Goal: Task Accomplishment & Management: Complete application form

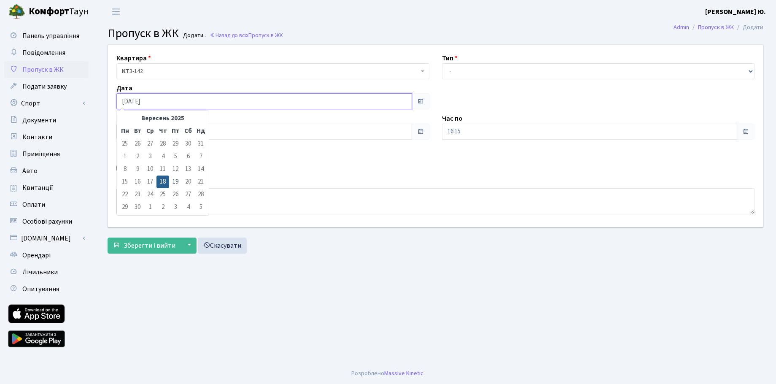
click at [152, 97] on input "[DATE]" at bounding box center [264, 101] width 296 height 16
click at [175, 178] on td "19" at bounding box center [175, 181] width 13 height 13
type input "[DATE]"
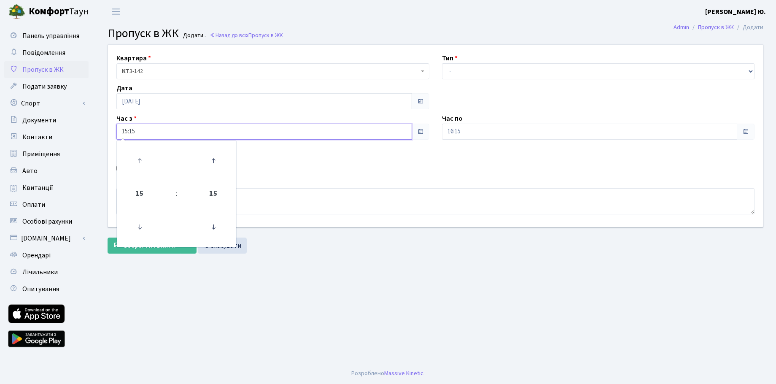
click at [148, 129] on input "15:15" at bounding box center [264, 132] width 296 height 16
drag, startPoint x: 123, startPoint y: 225, endPoint x: 132, endPoint y: 227, distance: 9.8
click at [127, 226] on td at bounding box center [140, 227] width 43 height 37
click at [138, 226] on icon at bounding box center [139, 227] width 23 height 23
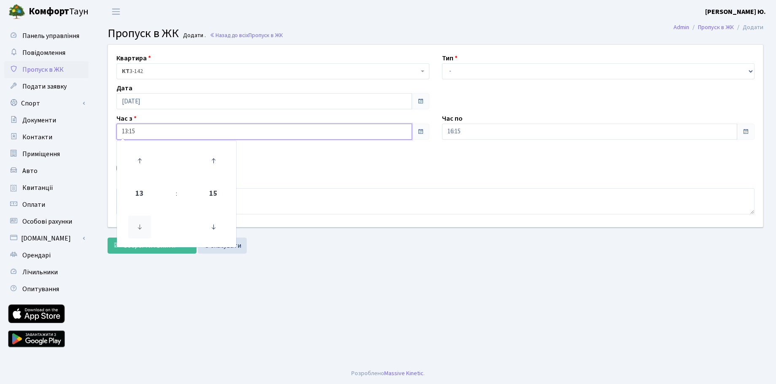
click at [138, 226] on icon at bounding box center [139, 227] width 23 height 23
click at [139, 226] on icon at bounding box center [139, 227] width 23 height 23
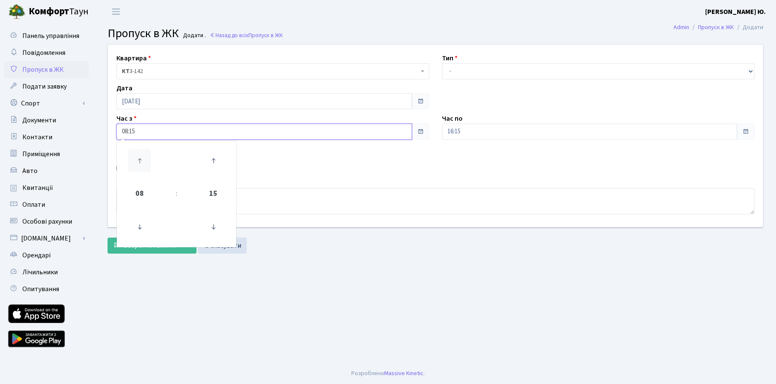
click at [139, 158] on icon at bounding box center [139, 160] width 23 height 23
click at [137, 227] on icon at bounding box center [139, 227] width 23 height 23
click at [210, 163] on icon at bounding box center [213, 160] width 23 height 23
type input "08:30"
click at [482, 70] on select "- Доставка Таксі Гості Сервіс" at bounding box center [598, 71] width 313 height 16
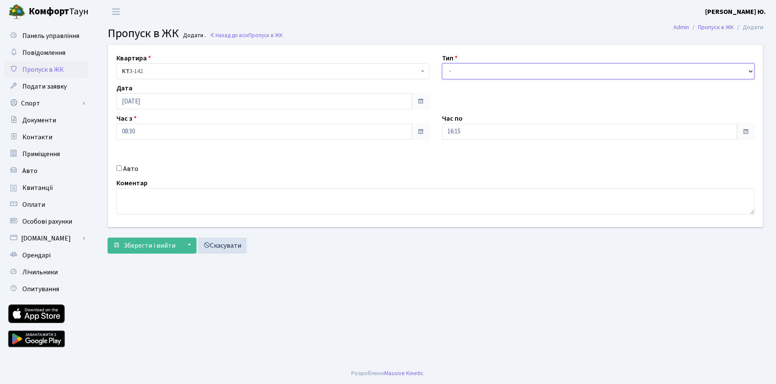
select select "3"
click at [442, 63] on select "- Доставка Таксі Гості Сервіс" at bounding box center [598, 71] width 313 height 16
click at [464, 127] on input "16:15" at bounding box center [590, 132] width 296 height 16
click at [465, 154] on icon at bounding box center [465, 160] width 23 height 23
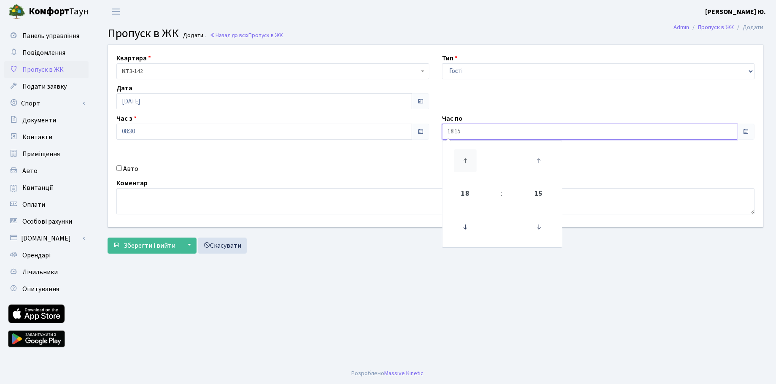
click at [465, 154] on icon at bounding box center [465, 160] width 23 height 23
click at [540, 225] on icon at bounding box center [538, 227] width 23 height 23
type input "20:00"
click at [340, 205] on textarea at bounding box center [435, 201] width 638 height 26
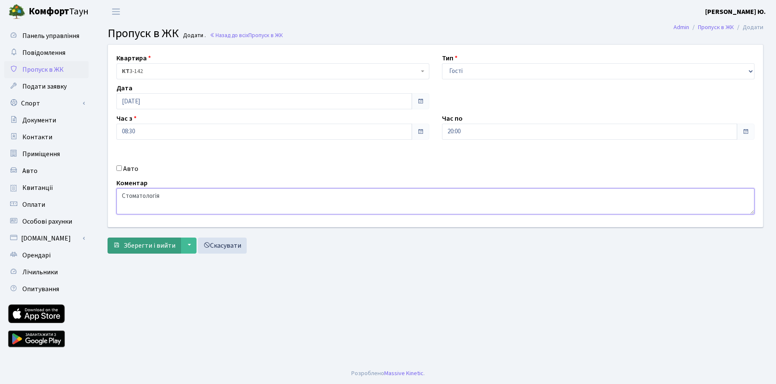
type textarea "Стоматологія"
click at [164, 242] on span "Зберегти і вийти" at bounding box center [150, 245] width 52 height 9
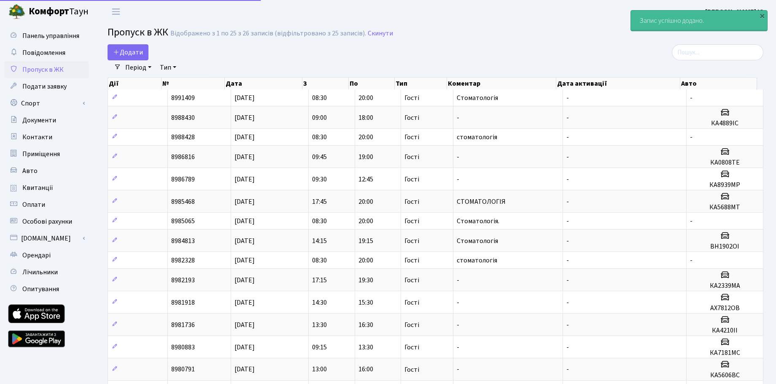
select select "25"
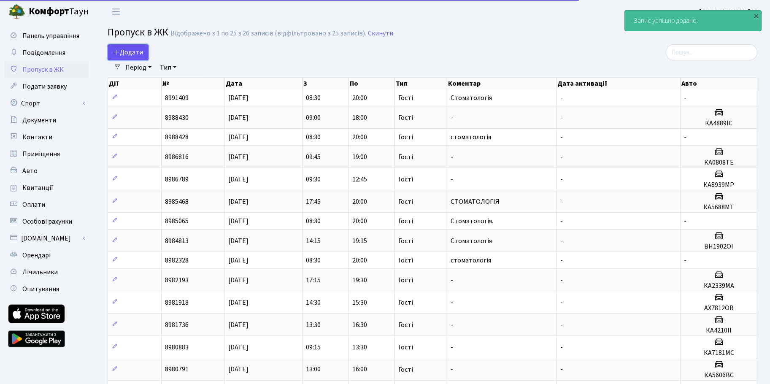
click at [124, 55] on span "Додати" at bounding box center [128, 52] width 30 height 9
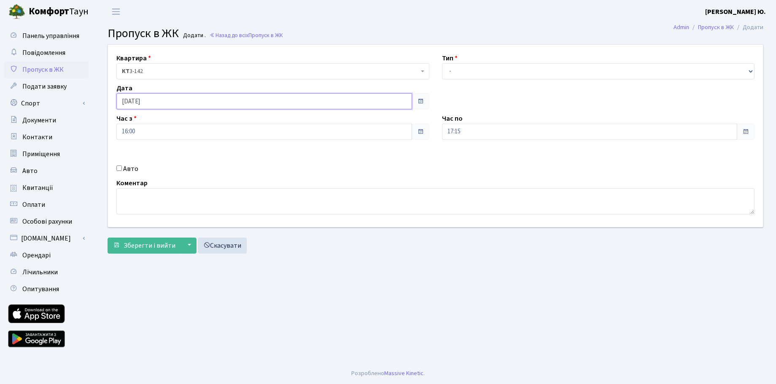
click at [151, 101] on input "[DATE]" at bounding box center [264, 101] width 296 height 16
click at [178, 181] on td "19" at bounding box center [175, 181] width 13 height 13
type input "[DATE]"
click at [142, 134] on input "16:00" at bounding box center [264, 132] width 296 height 16
click at [145, 130] on input "16:00" at bounding box center [264, 132] width 296 height 16
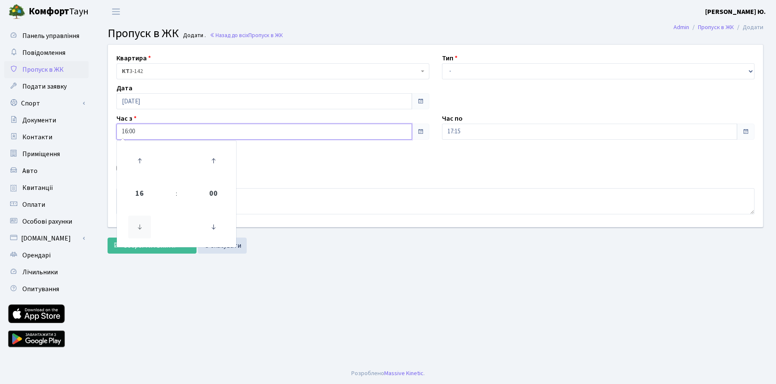
click at [140, 222] on icon at bounding box center [139, 227] width 23 height 23
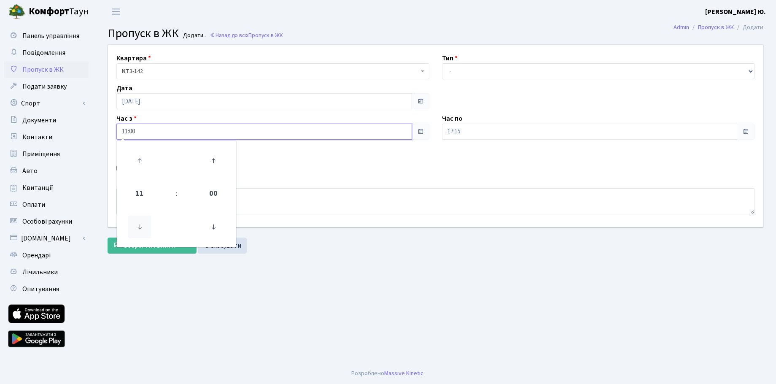
click at [140, 222] on icon at bounding box center [139, 227] width 23 height 23
type input "10:00"
click at [452, 127] on input "17:15" at bounding box center [590, 132] width 296 height 16
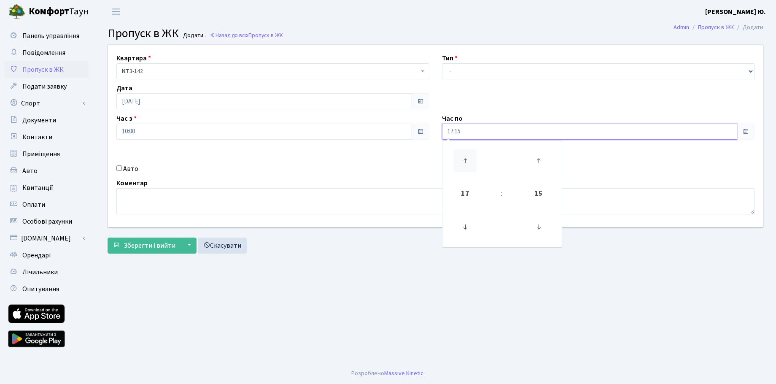
click at [463, 159] on icon at bounding box center [465, 160] width 23 height 23
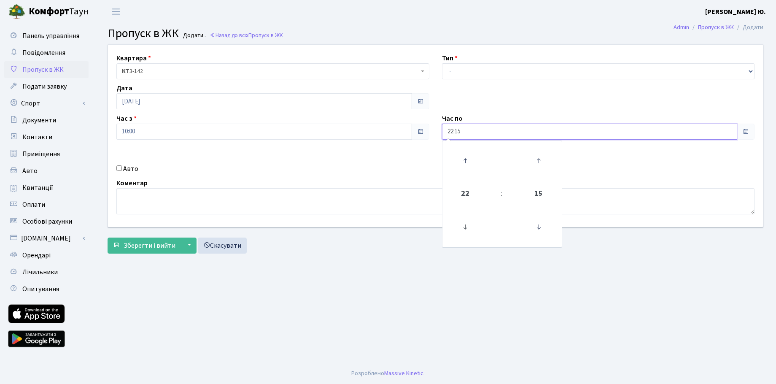
click at [453, 224] on link at bounding box center [465, 227] width 25 height 30
click at [463, 224] on icon at bounding box center [465, 227] width 23 height 23
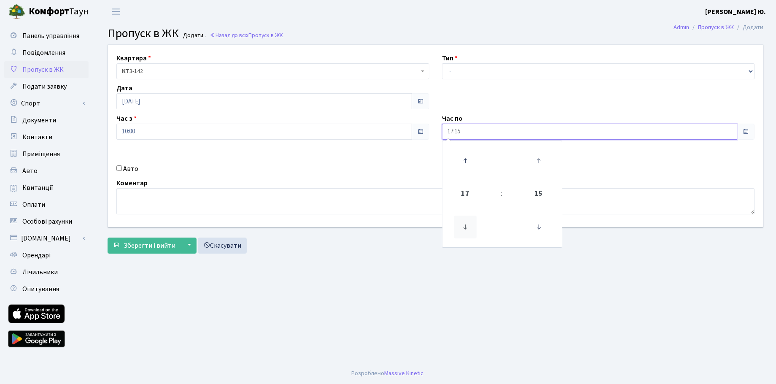
click at [463, 224] on icon at bounding box center [465, 227] width 23 height 23
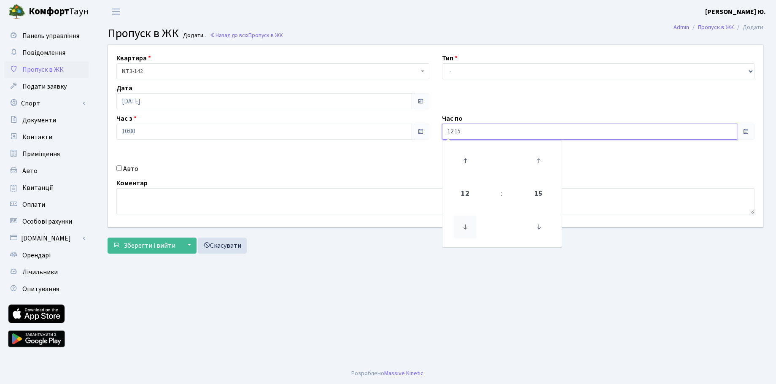
click at [463, 223] on icon at bounding box center [465, 227] width 23 height 23
click at [541, 165] on icon at bounding box center [538, 160] width 23 height 23
click at [537, 225] on icon at bounding box center [538, 227] width 23 height 23
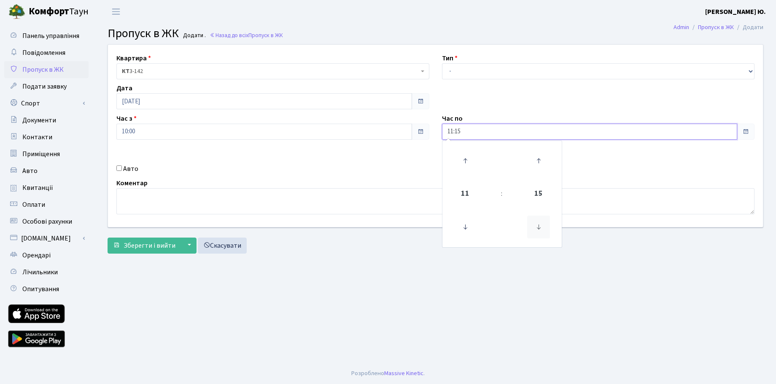
click at [537, 225] on icon at bounding box center [538, 227] width 23 height 23
type input "11:00"
click at [380, 209] on textarea at bounding box center [435, 201] width 638 height 26
type textarea "Стоматологія"
click at [116, 170] on input "Авто" at bounding box center [118, 167] width 5 height 5
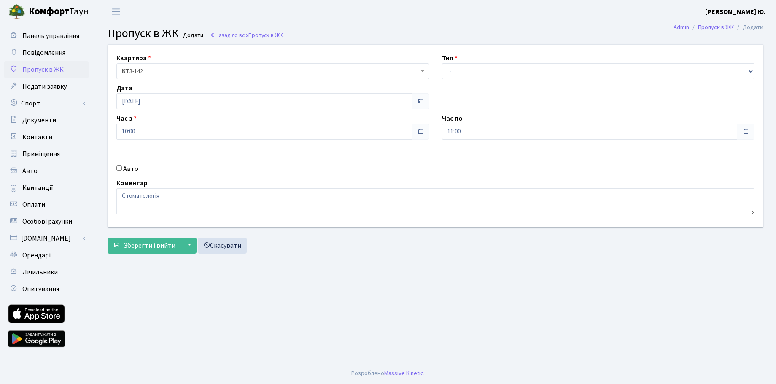
checkbox input "true"
paste input "КА2339МА"
type input "КА2339МА"
click at [456, 76] on select "- Доставка Таксі Гості Сервіс" at bounding box center [598, 71] width 313 height 16
select select "3"
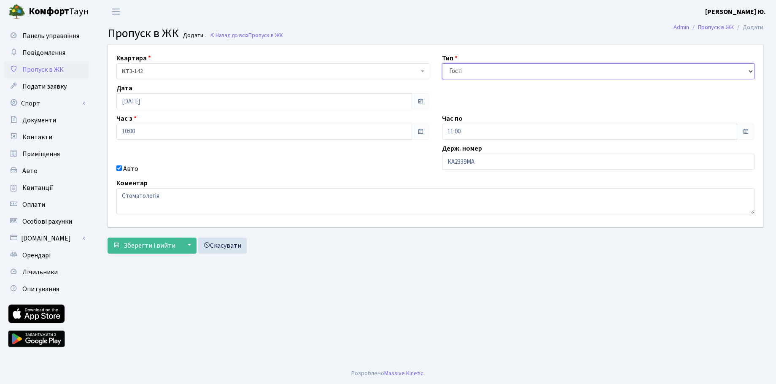
click at [442, 63] on select "- Доставка Таксі Гості Сервіс" at bounding box center [598, 71] width 313 height 16
click at [139, 247] on span "Зберегти і вийти" at bounding box center [150, 245] width 52 height 9
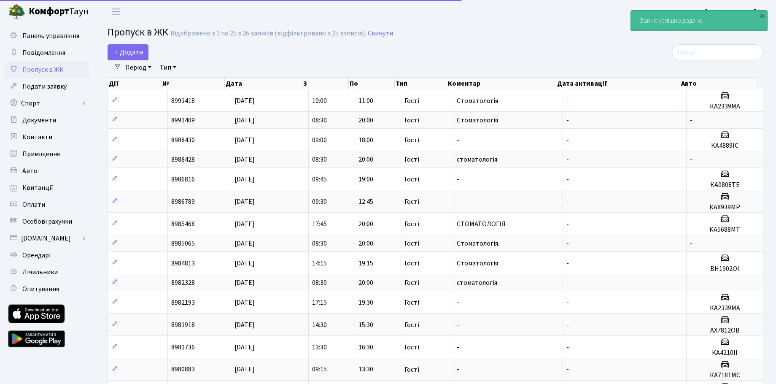
select select "25"
